Goal: Information Seeking & Learning: Learn about a topic

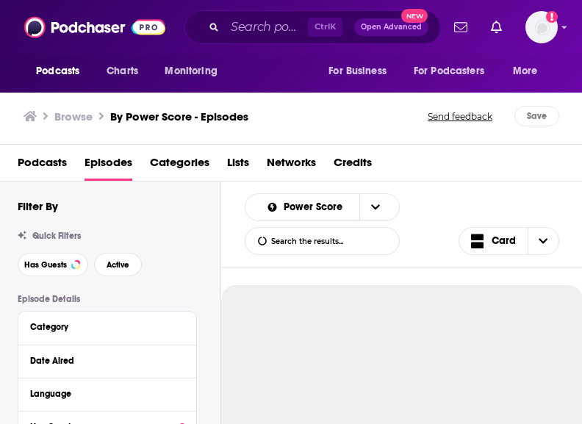
click at [250, 29] on input "Search podcasts, credits, & more..." at bounding box center [266, 27] width 83 height 24
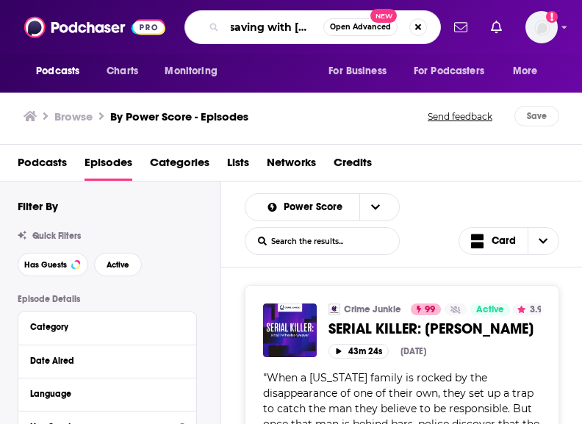
scroll to position [0, 8]
type input "saving with [PERSON_NAME]"
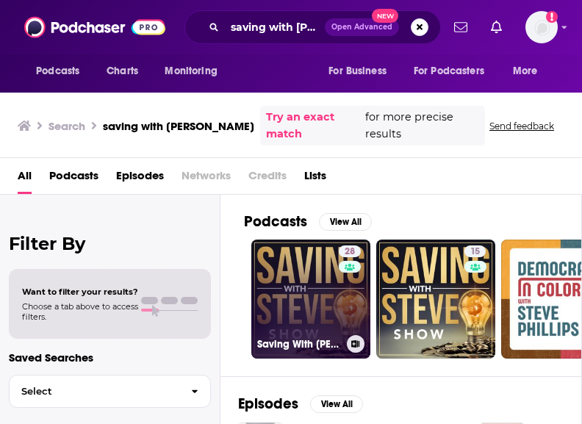
click at [320, 283] on link "28 Saving With [PERSON_NAME]" at bounding box center [310, 298] width 119 height 119
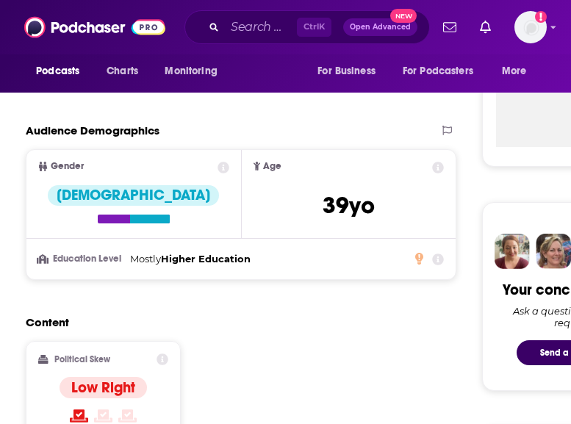
scroll to position [543, 0]
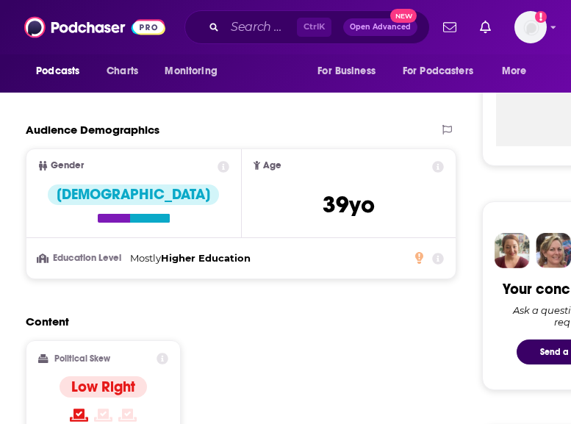
click at [141, 319] on h2 "Content" at bounding box center [235, 321] width 419 height 14
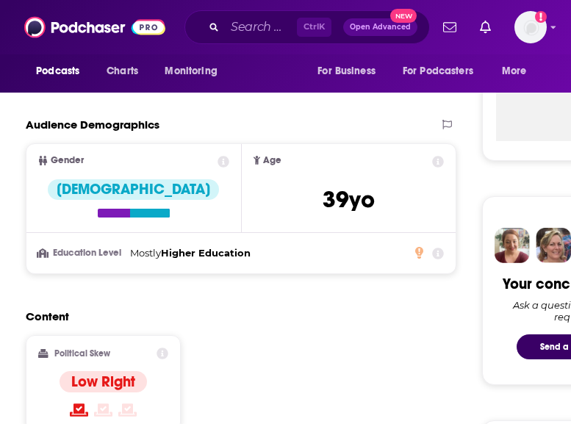
scroll to position [547, 0]
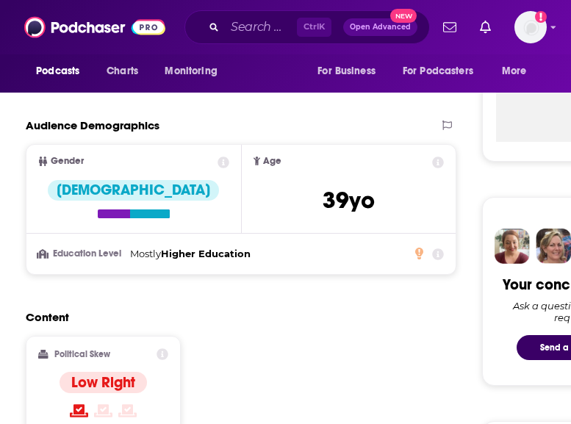
click at [181, 120] on div "Audience Demographics" at bounding box center [226, 125] width 400 height 14
